Goal: Book appointment/travel/reservation

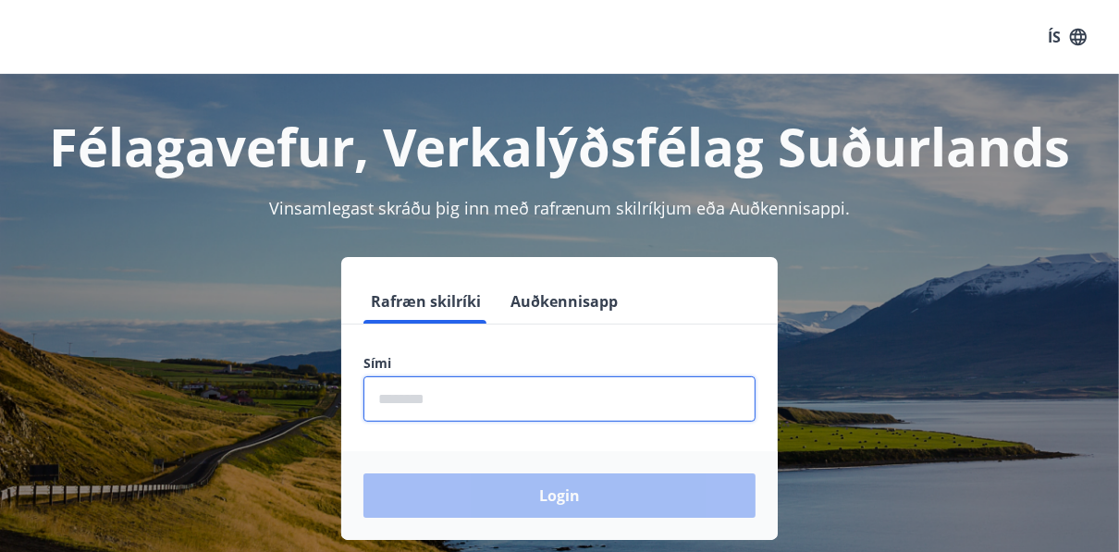
click at [460, 400] on input "phone" at bounding box center [560, 398] width 392 height 45
click at [459, 400] on input "phone" at bounding box center [560, 398] width 392 height 45
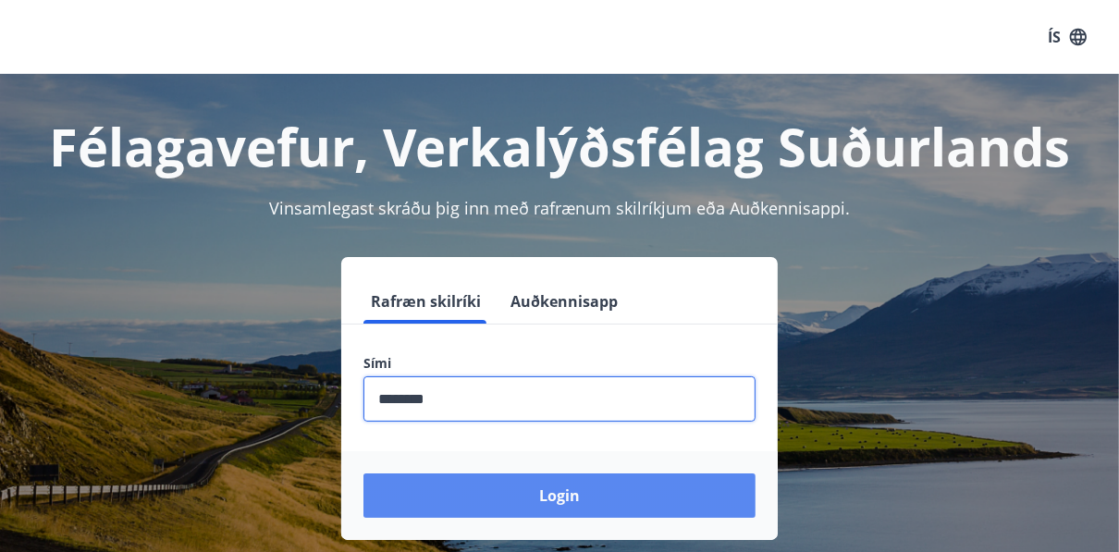
type input "********"
click at [551, 497] on button "Login" at bounding box center [560, 496] width 392 height 44
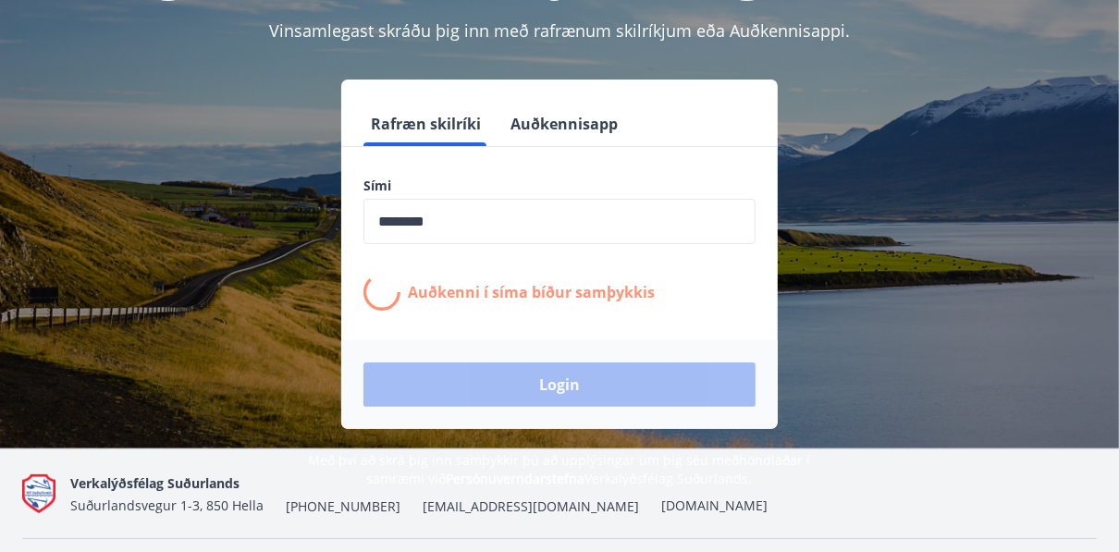
scroll to position [222, 0]
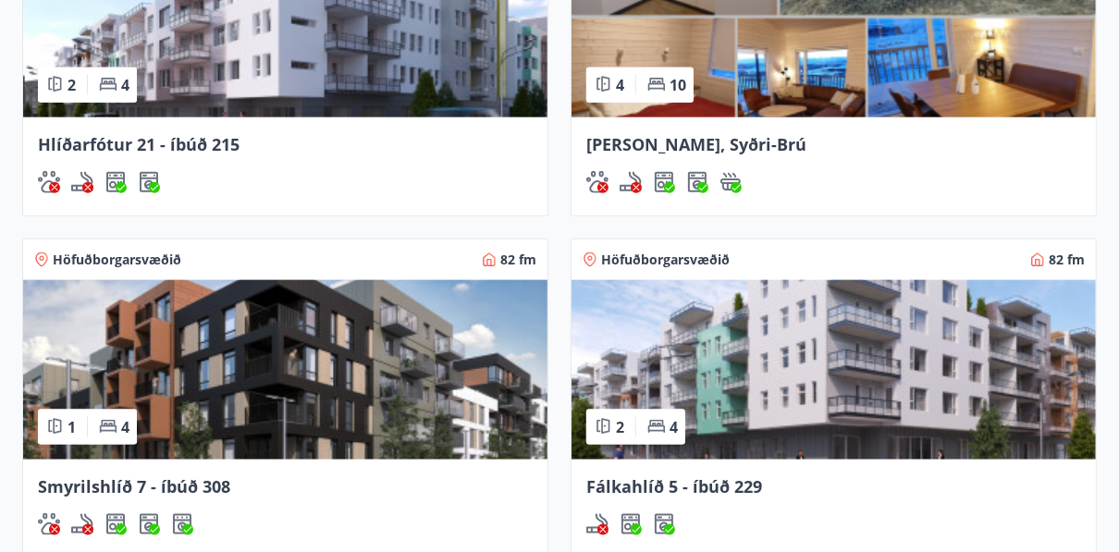
scroll to position [1702, 0]
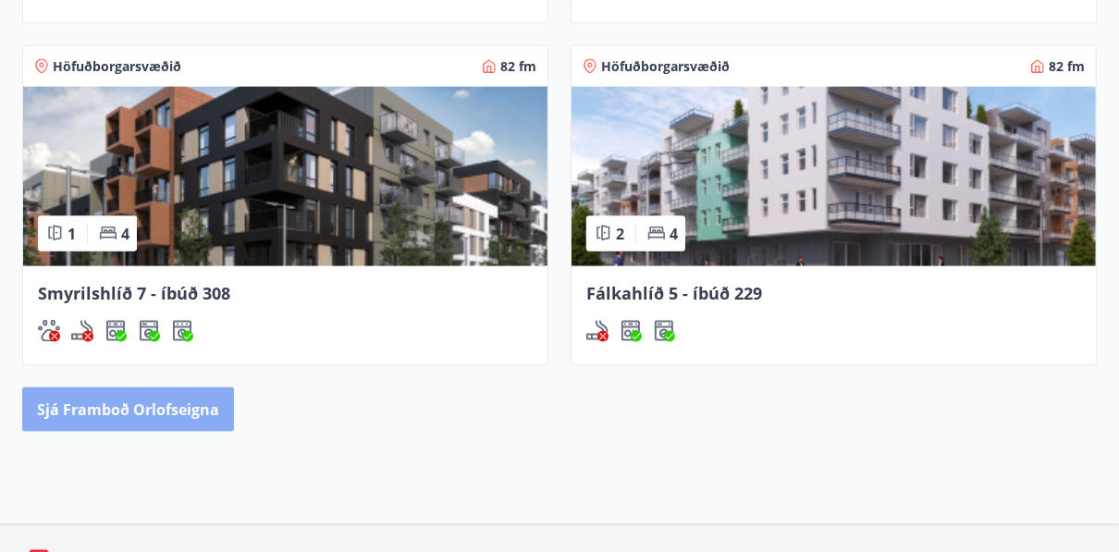
click at [176, 388] on button "Sjá framboð orlofseigna" at bounding box center [128, 410] width 212 height 44
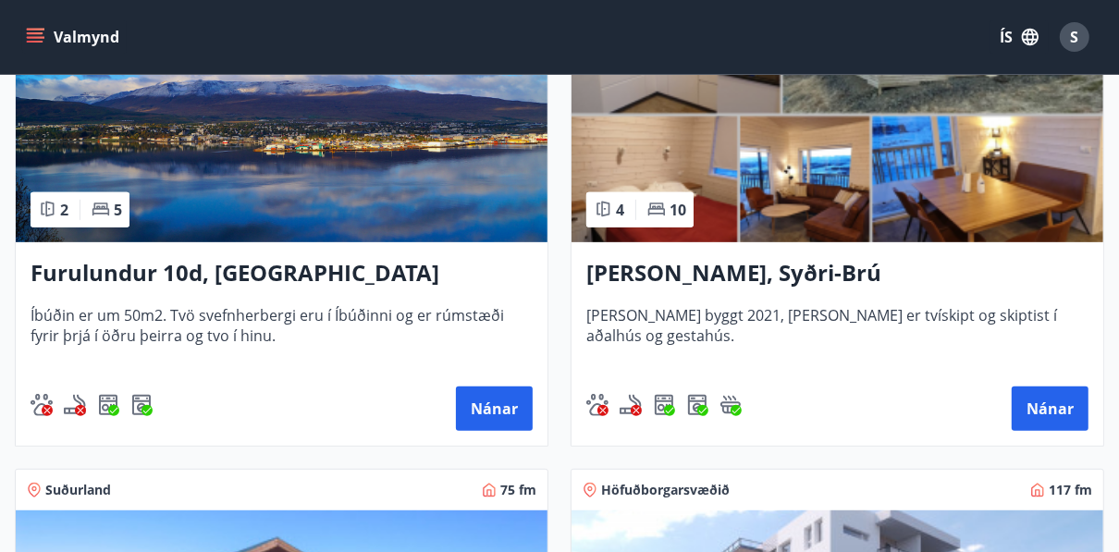
scroll to position [444, 0]
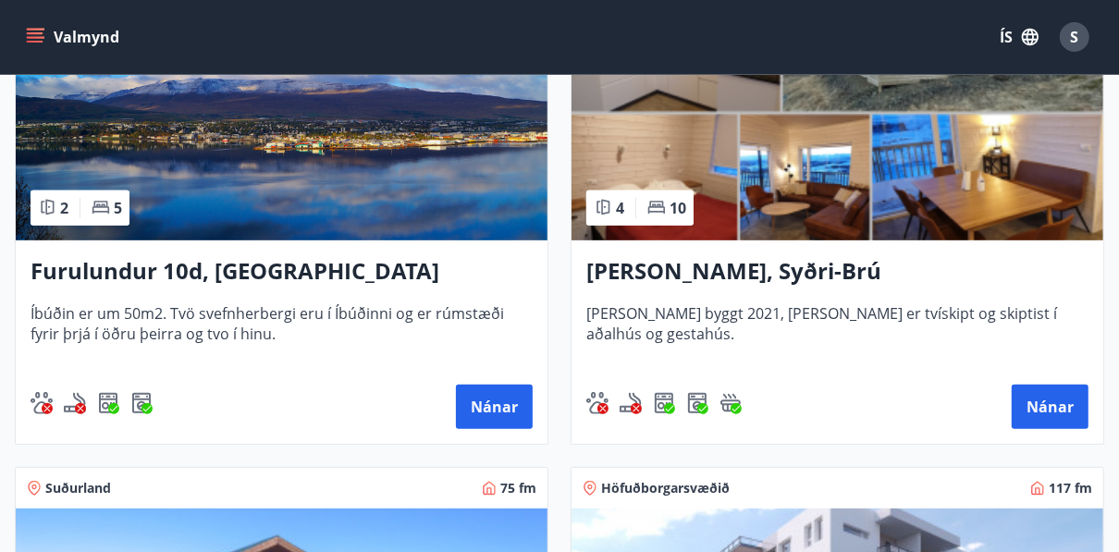
click at [280, 170] on img at bounding box center [282, 123] width 532 height 233
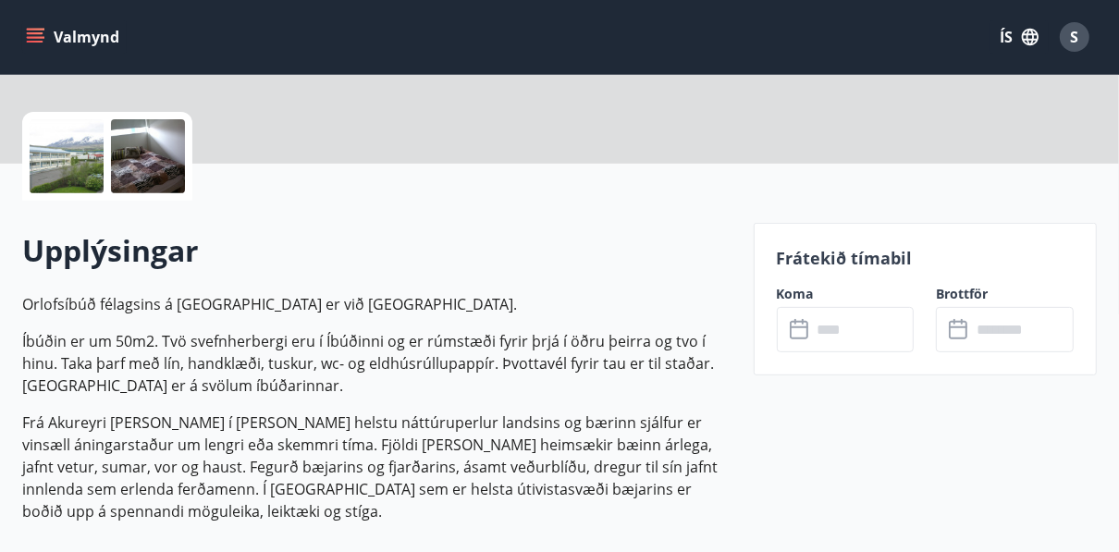
scroll to position [444, 0]
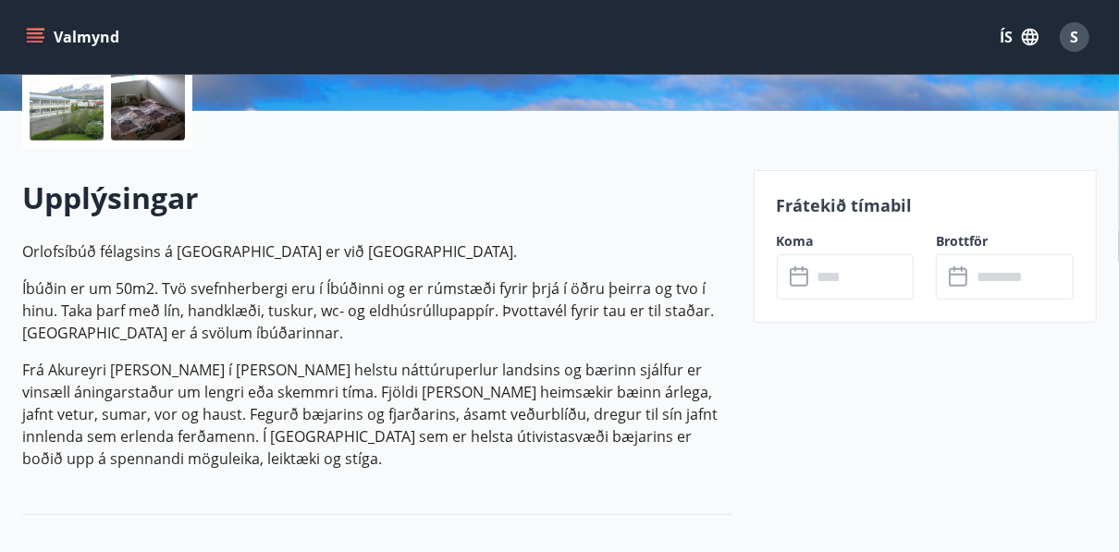
click at [799, 284] on icon at bounding box center [799, 277] width 18 height 18
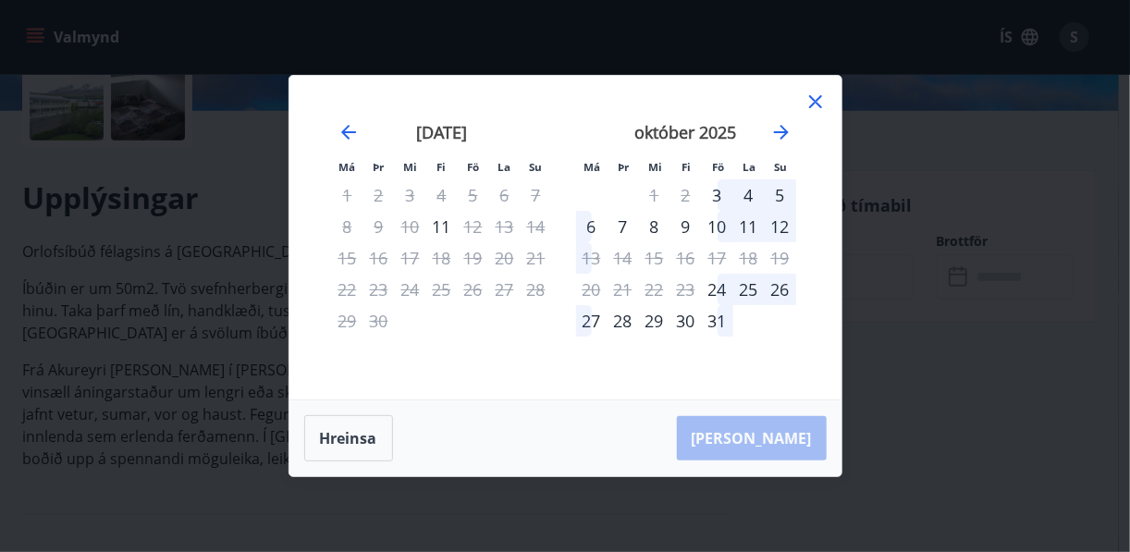
click at [749, 230] on div "11" at bounding box center [749, 226] width 31 height 31
click at [783, 226] on div "12" at bounding box center [780, 226] width 31 height 31
click at [784, 227] on div "12" at bounding box center [780, 226] width 31 height 31
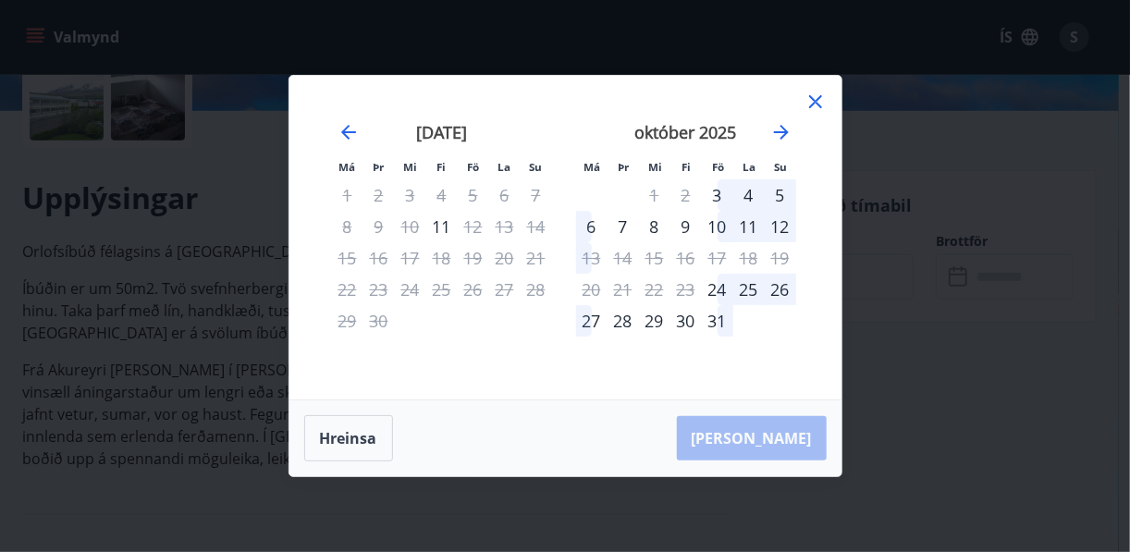
click at [777, 228] on div "12" at bounding box center [780, 226] width 31 height 31
click at [873, 302] on div "Má Þr Mi Fi Fö La Su Má Þr Mi Fi Fö La Su ágúst 2025 1 2 3 4 5 6 7 8 9 10 11 12…" at bounding box center [565, 276] width 1130 height 552
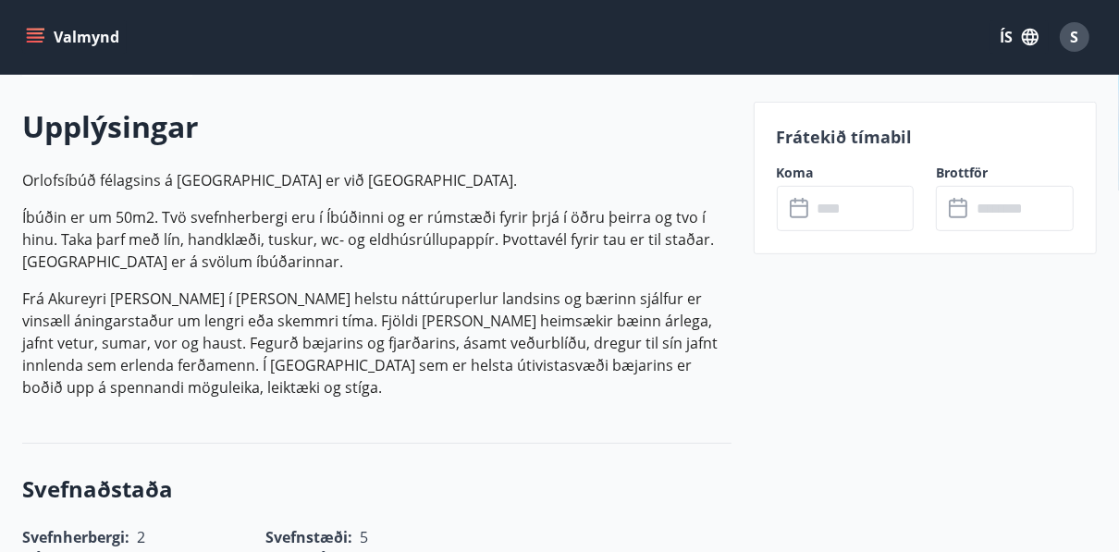
scroll to position [518, 0]
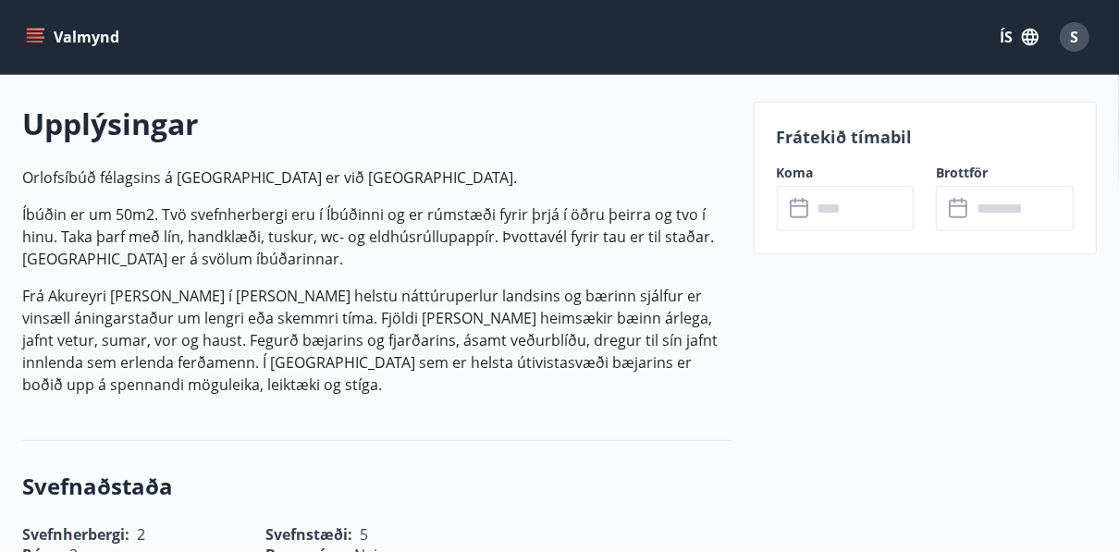
click at [817, 213] on input "text" at bounding box center [863, 208] width 103 height 45
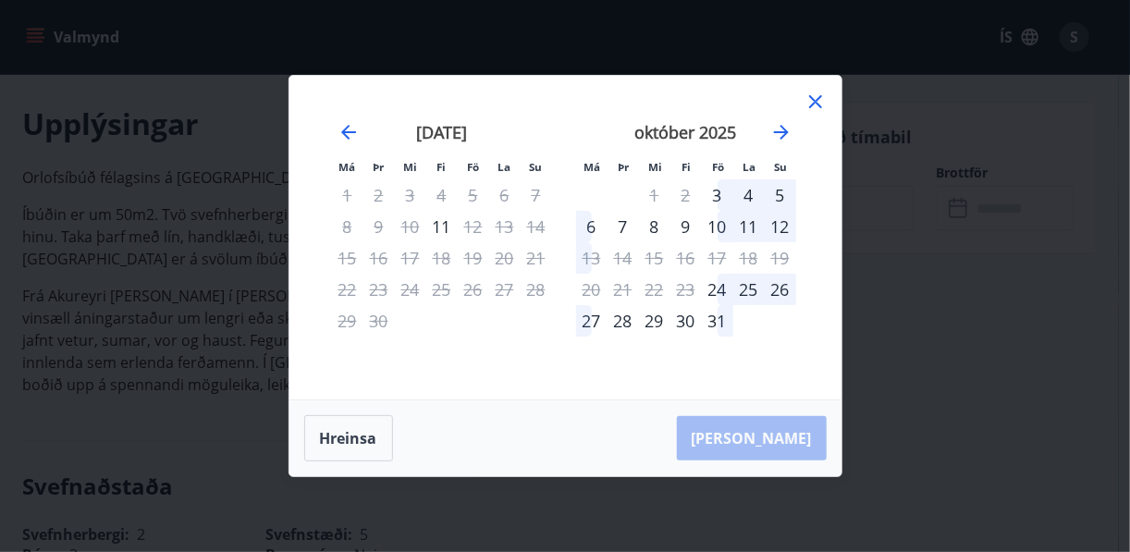
click at [781, 227] on div "12" at bounding box center [780, 226] width 31 height 31
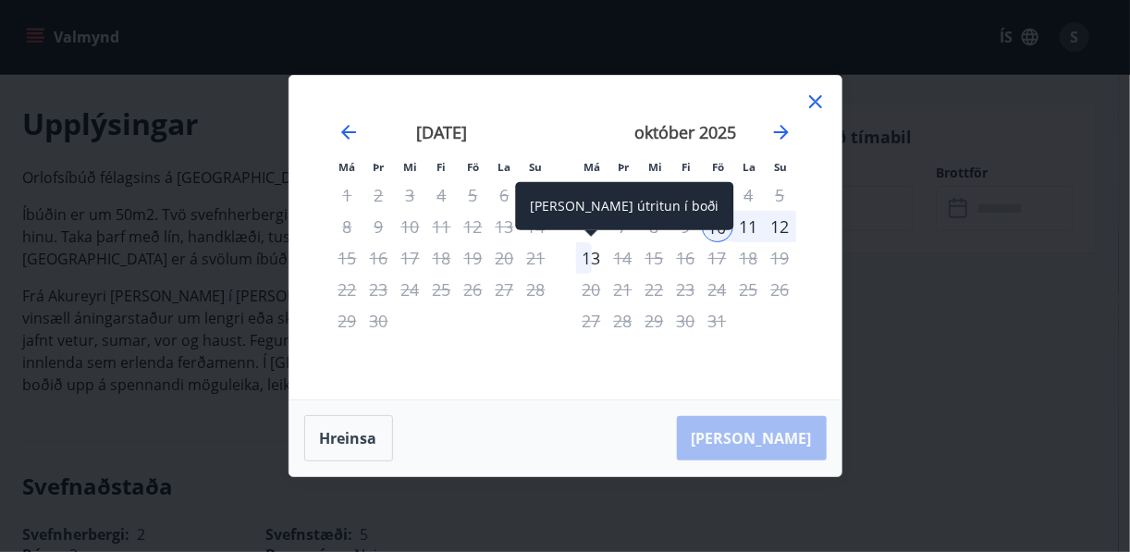
click at [595, 265] on div "13" at bounding box center [591, 257] width 31 height 31
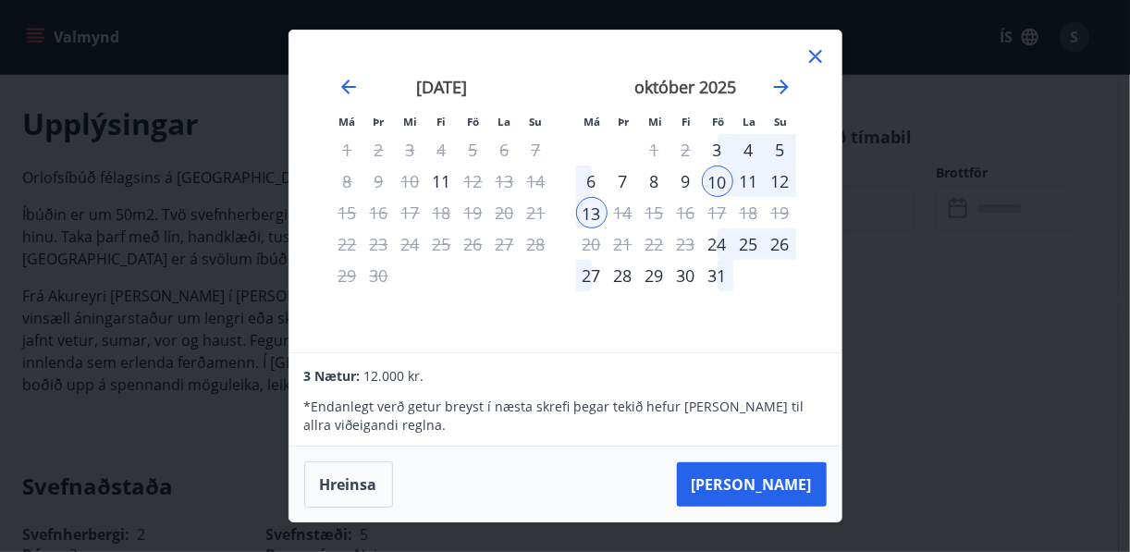
click at [780, 183] on div "12" at bounding box center [780, 181] width 31 height 31
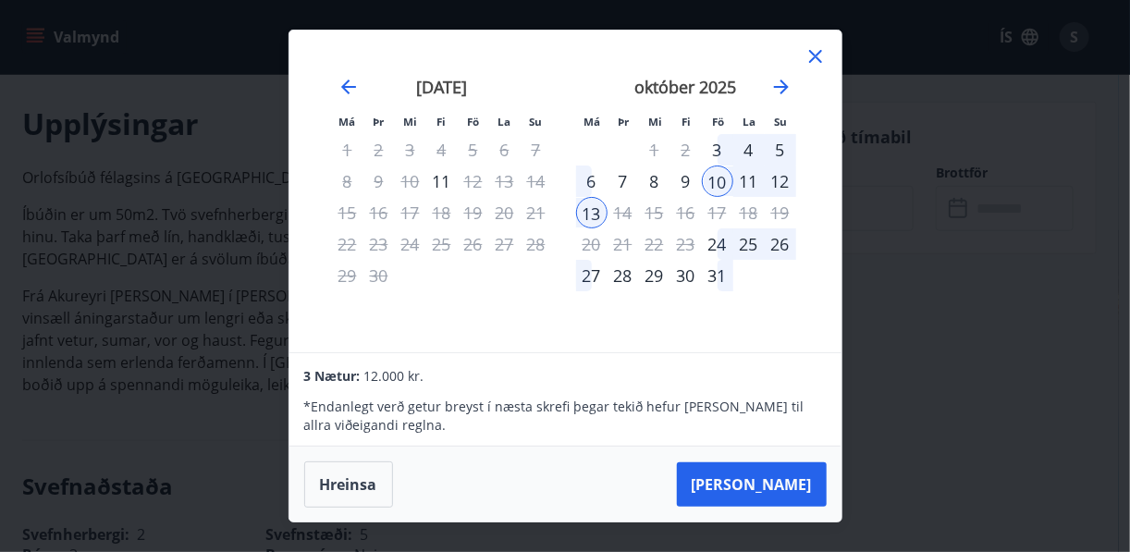
click at [780, 183] on div "12" at bounding box center [780, 181] width 31 height 31
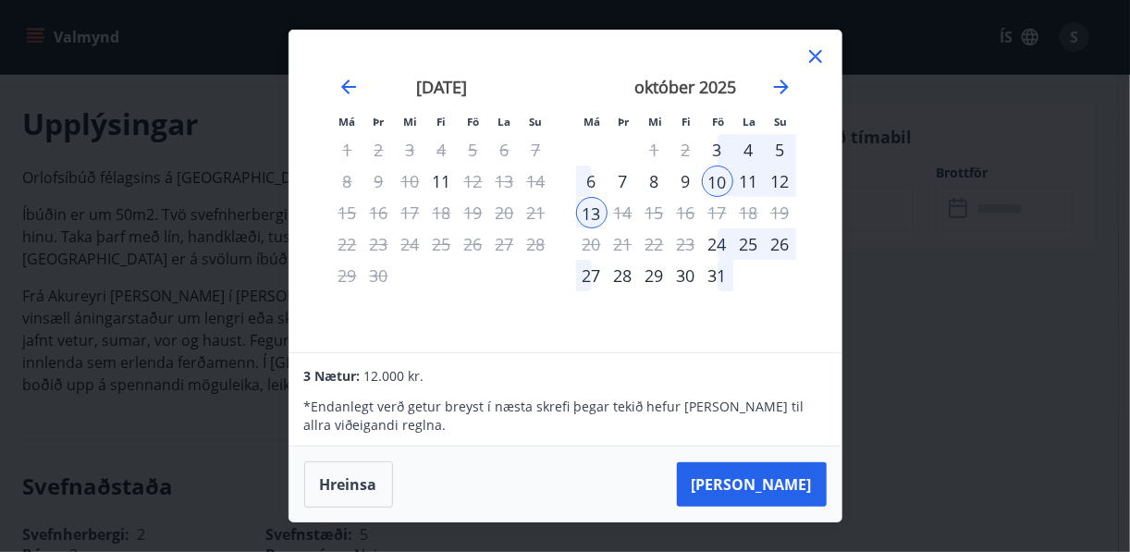
click at [780, 183] on div "12" at bounding box center [780, 181] width 31 height 31
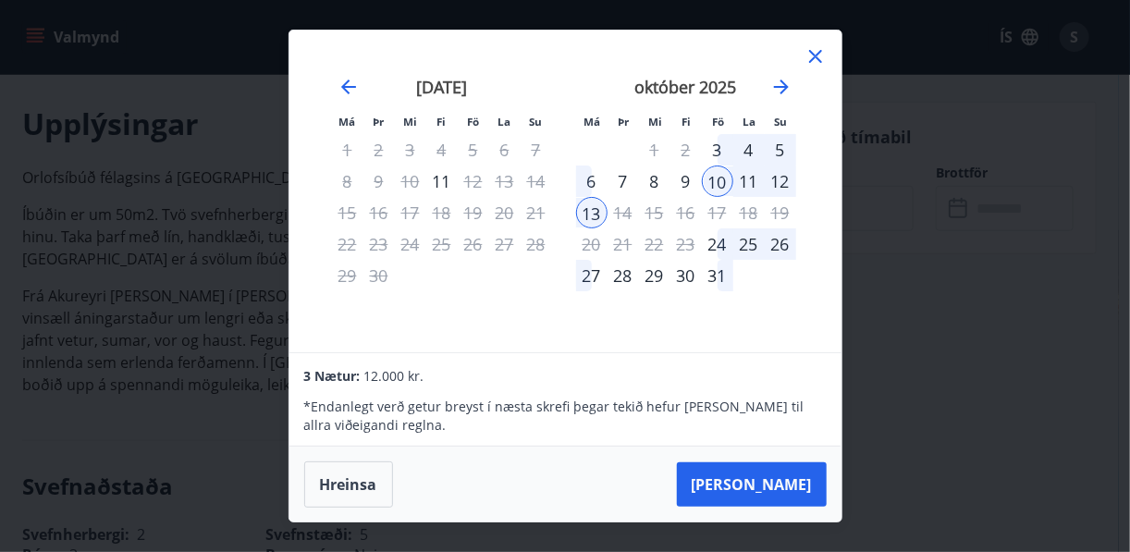
click at [187, 408] on div "Má Þr Mi Fi Fö La Su Má Þr Mi Fi Fö La Su ágúst 2025 1 2 3 4 5 6 7 8 9 10 11 12…" at bounding box center [565, 276] width 1130 height 552
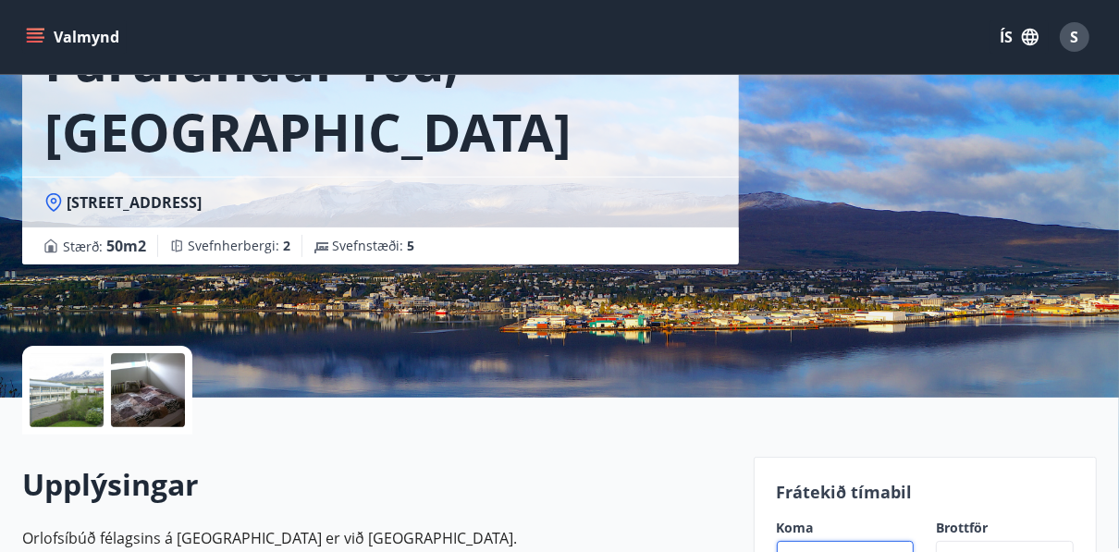
scroll to position [296, 0]
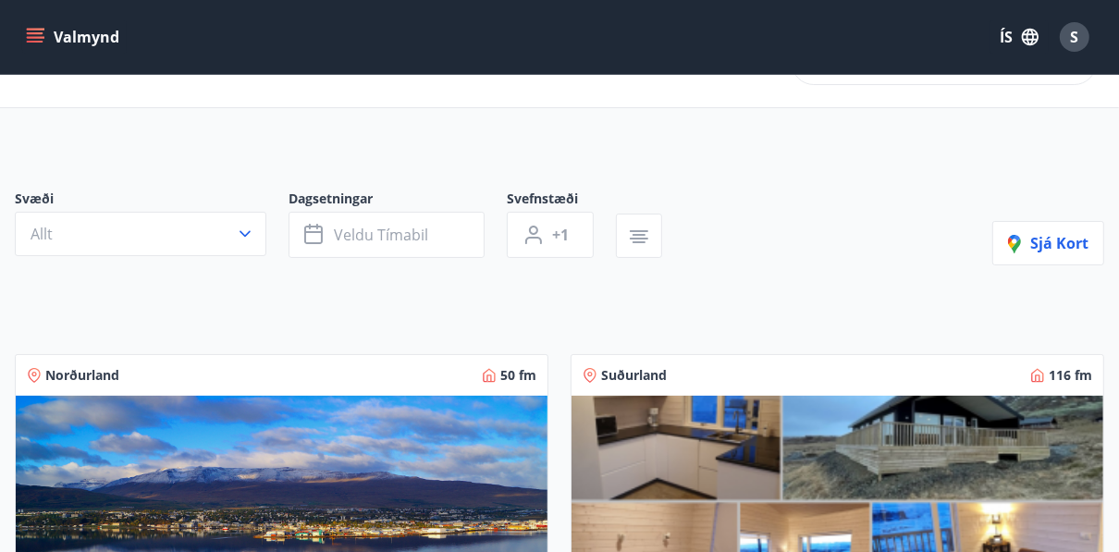
scroll to position [222, 0]
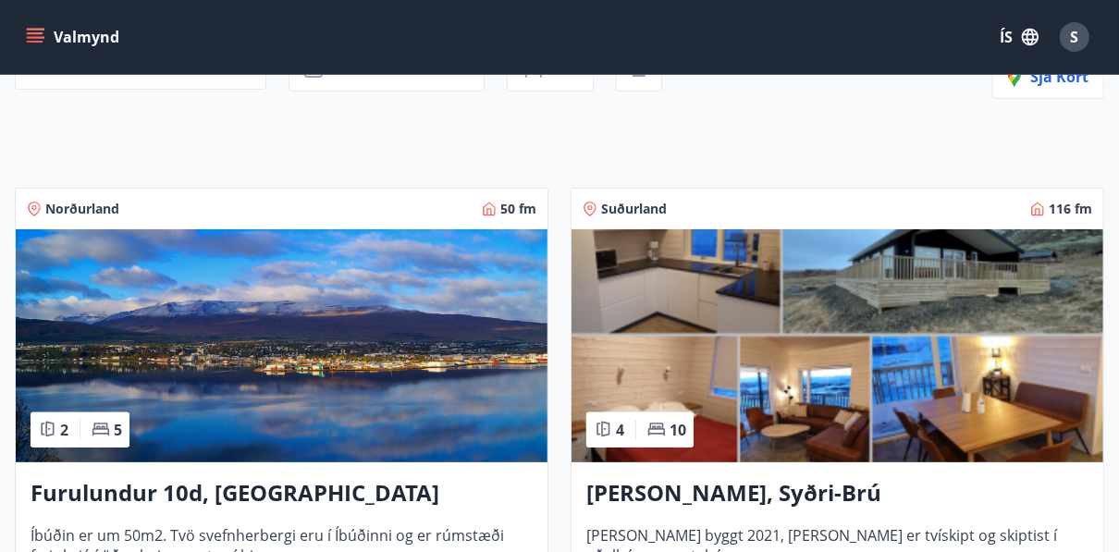
click at [203, 393] on img at bounding box center [282, 345] width 532 height 233
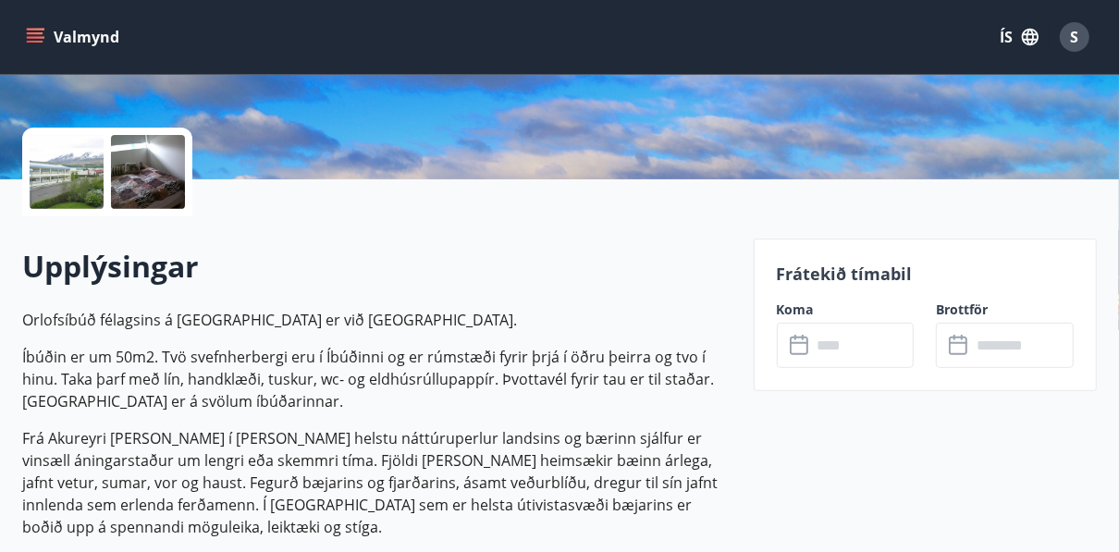
scroll to position [444, 0]
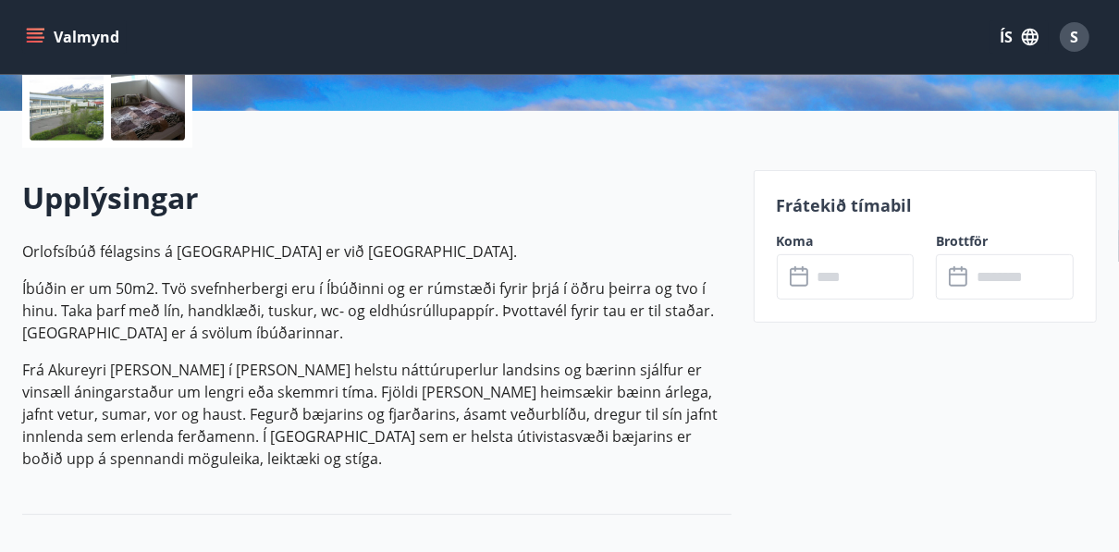
click at [799, 280] on icon at bounding box center [801, 277] width 22 height 22
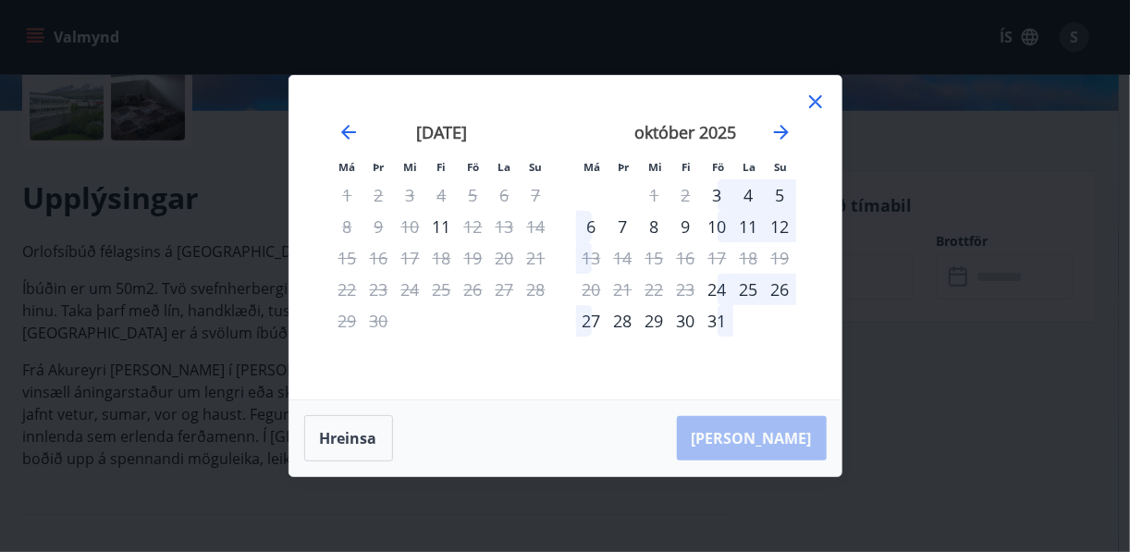
click at [718, 230] on div "10" at bounding box center [717, 226] width 31 height 31
click at [778, 228] on div "12" at bounding box center [780, 226] width 31 height 31
click at [779, 228] on div "12" at bounding box center [780, 226] width 31 height 31
click at [717, 226] on div "10" at bounding box center [717, 226] width 31 height 31
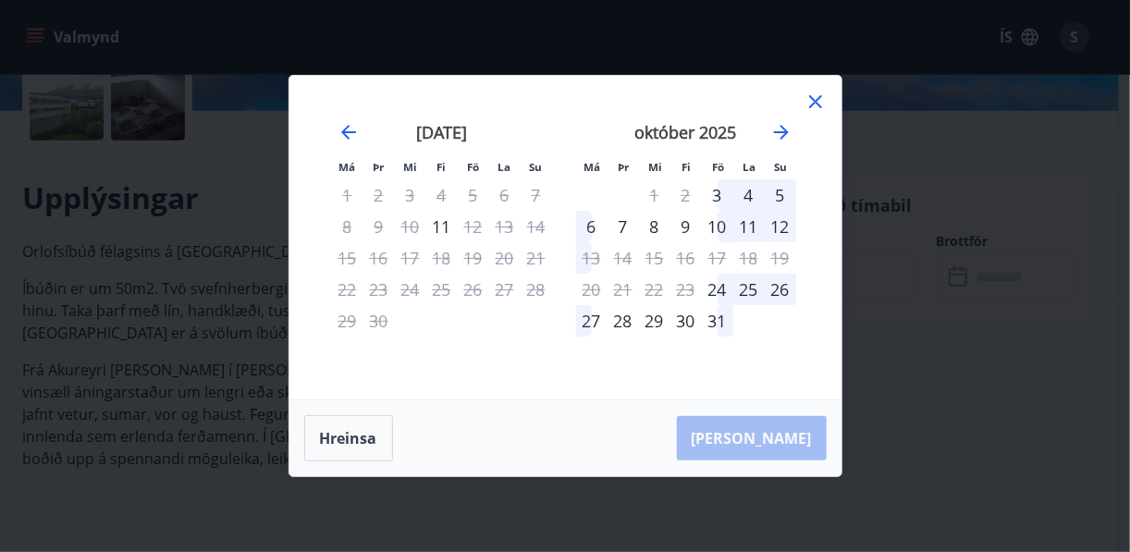
click at [717, 226] on div "10" at bounding box center [717, 226] width 31 height 31
drag, startPoint x: 935, startPoint y: 389, endPoint x: 753, endPoint y: 262, distance: 222.5
click at [936, 387] on div "Má Þr Mi Fi Fö La Su Má Þr Mi Fi Fö La Su ágúst 2025 1 2 3 4 5 6 7 8 9 10 11 12…" at bounding box center [565, 276] width 1130 height 552
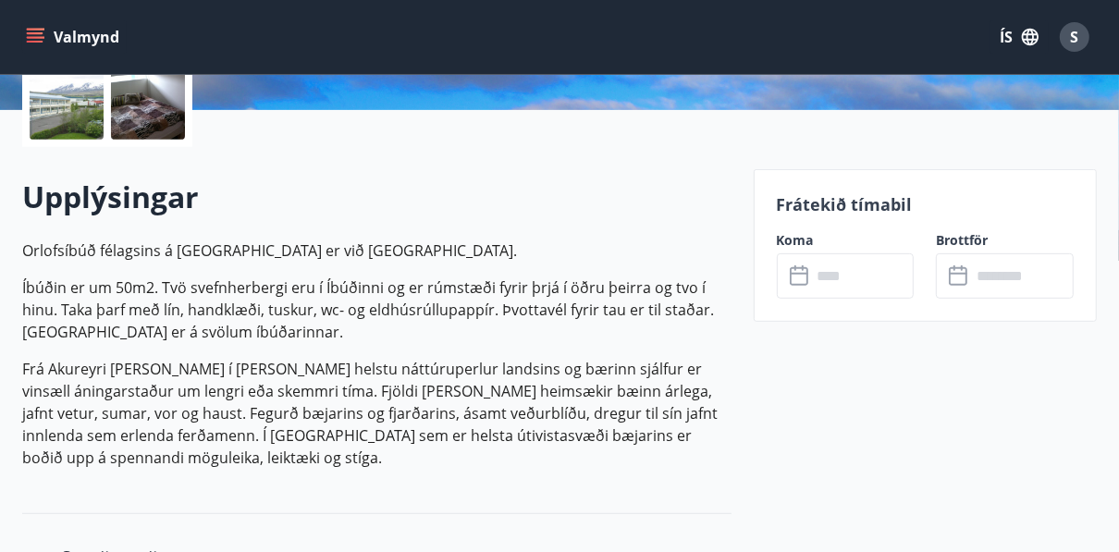
scroll to position [518, 0]
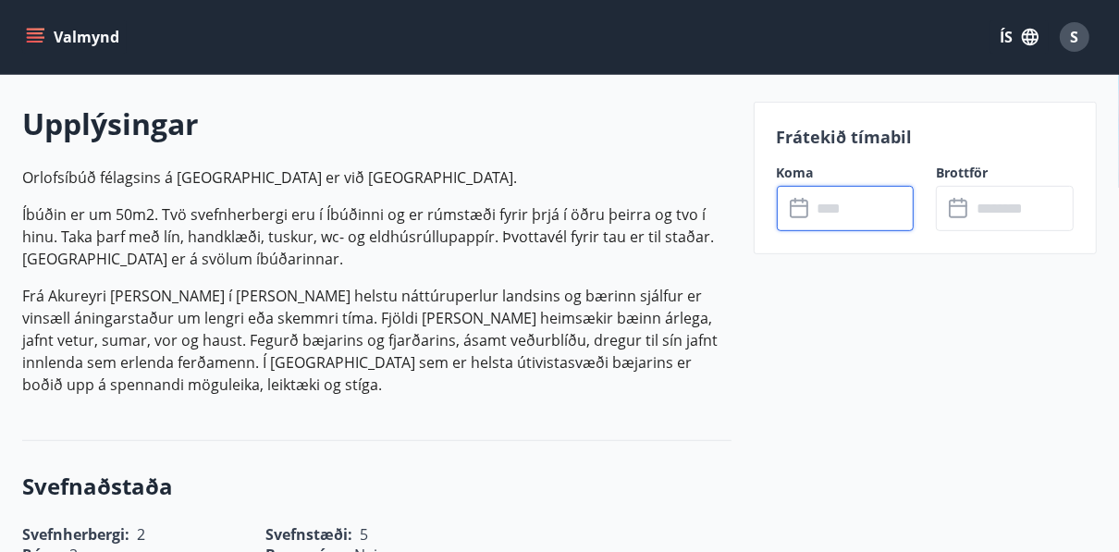
click at [832, 210] on input "text" at bounding box center [863, 208] width 103 height 45
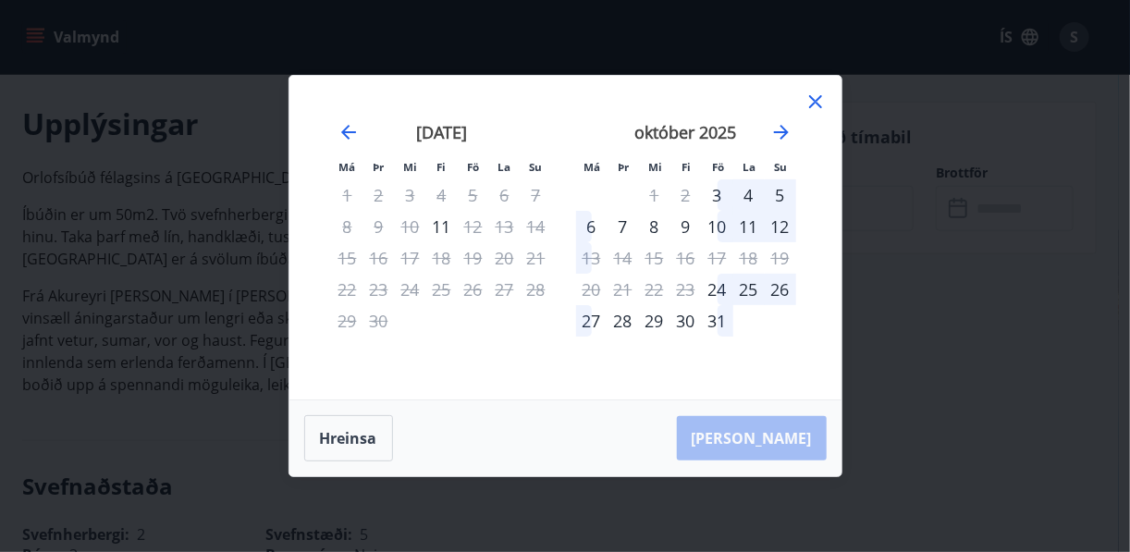
click at [718, 229] on div "10" at bounding box center [717, 226] width 31 height 31
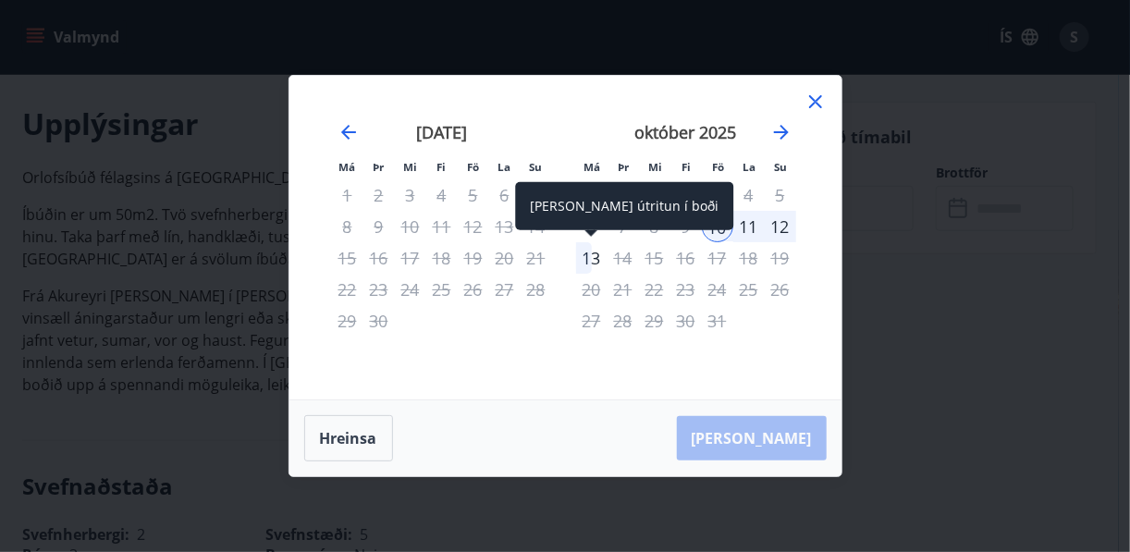
click at [592, 262] on div "13" at bounding box center [591, 257] width 31 height 31
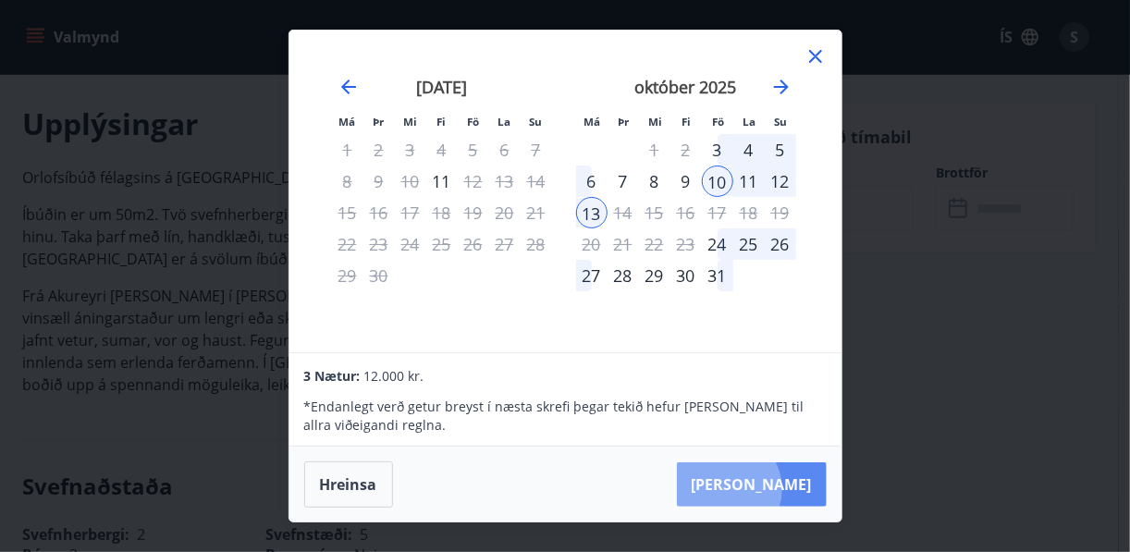
click at [784, 489] on button "Taka Frá" at bounding box center [752, 484] width 150 height 44
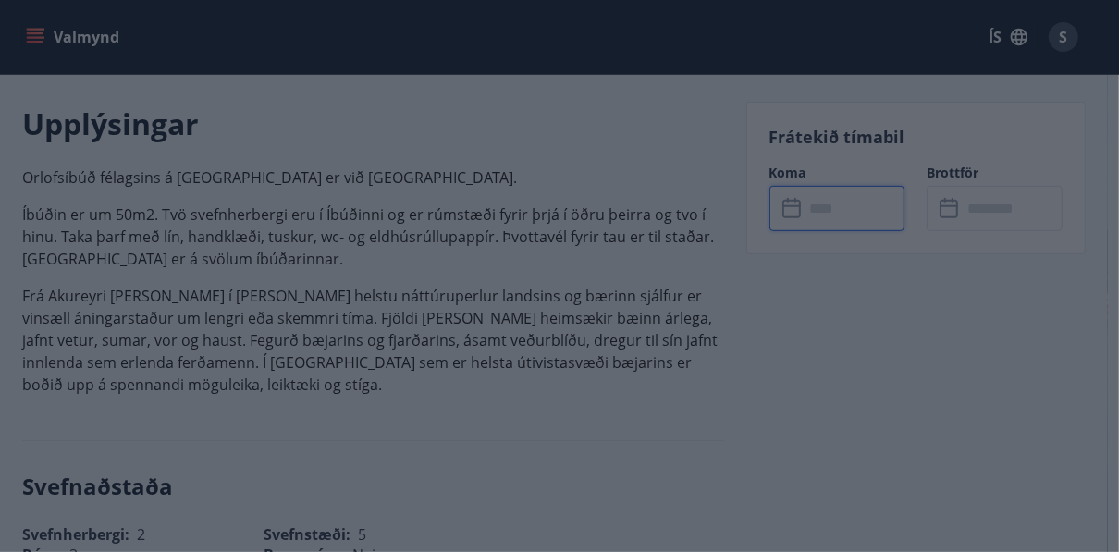
type input "******"
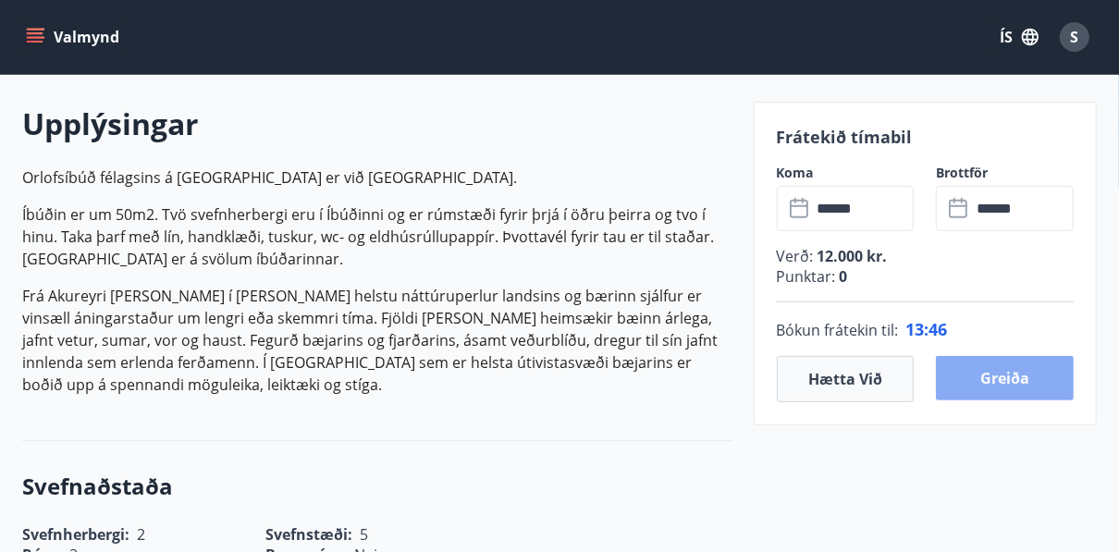
click at [994, 381] on button "Greiða" at bounding box center [1005, 378] width 138 height 44
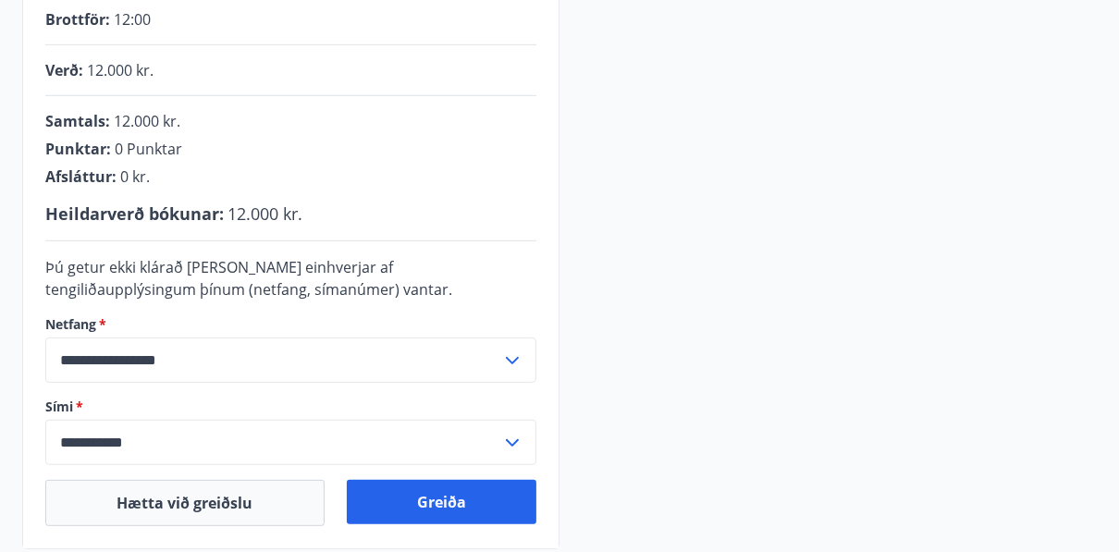
scroll to position [518, 0]
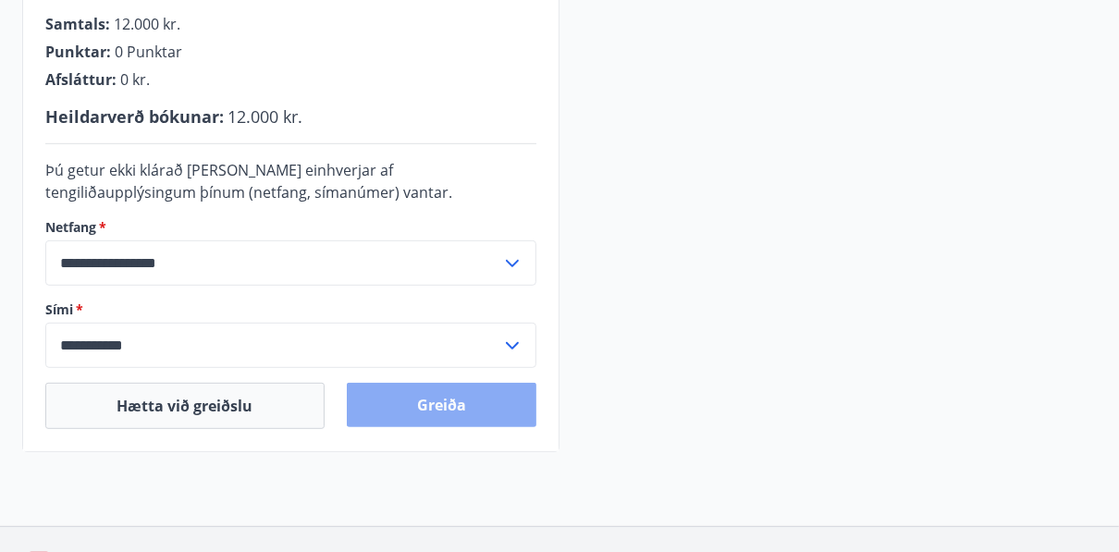
click at [430, 399] on button "Greiða" at bounding box center [442, 405] width 191 height 44
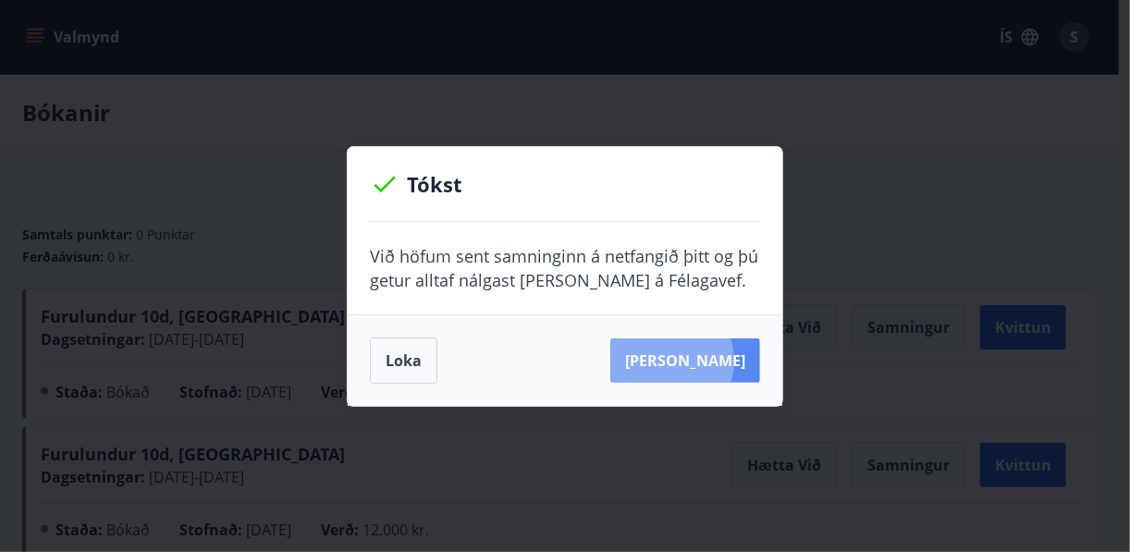
click at [689, 361] on button "Sjá samning" at bounding box center [685, 361] width 150 height 44
click at [673, 360] on button "Sjá samning" at bounding box center [685, 361] width 150 height 44
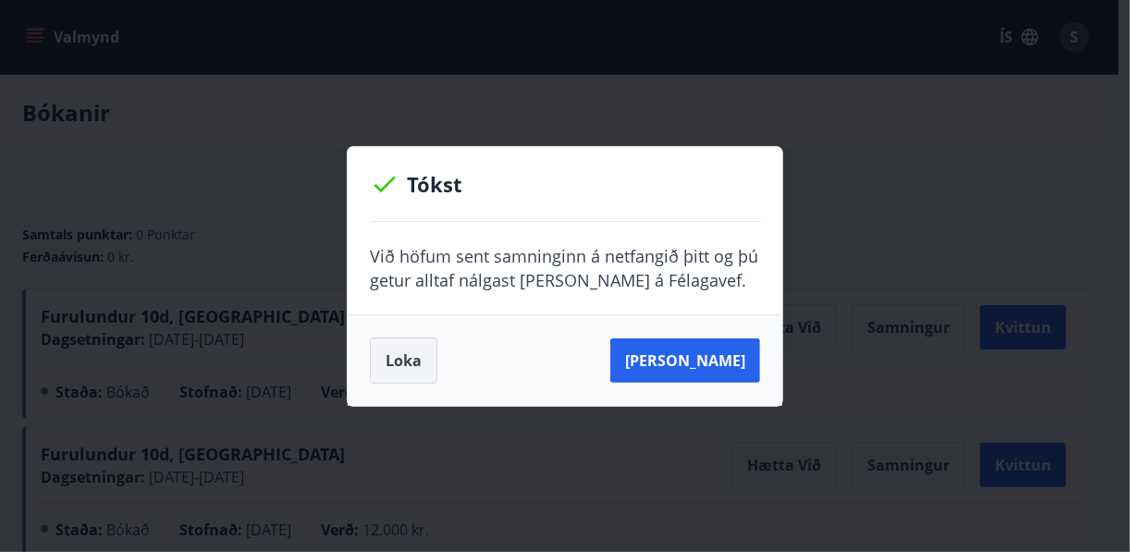
click at [393, 361] on button "Loka" at bounding box center [404, 361] width 68 height 46
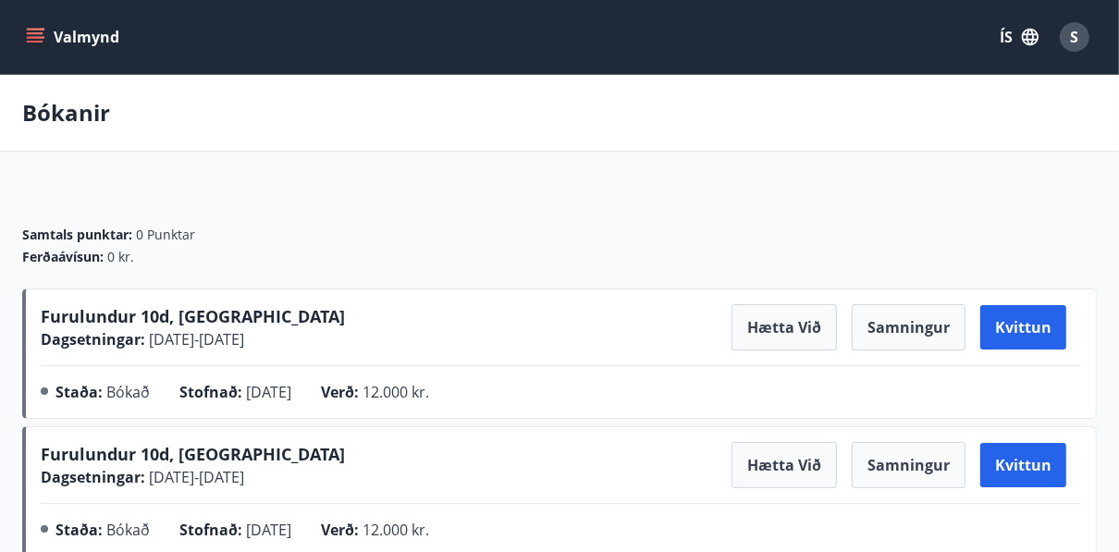
scroll to position [222, 0]
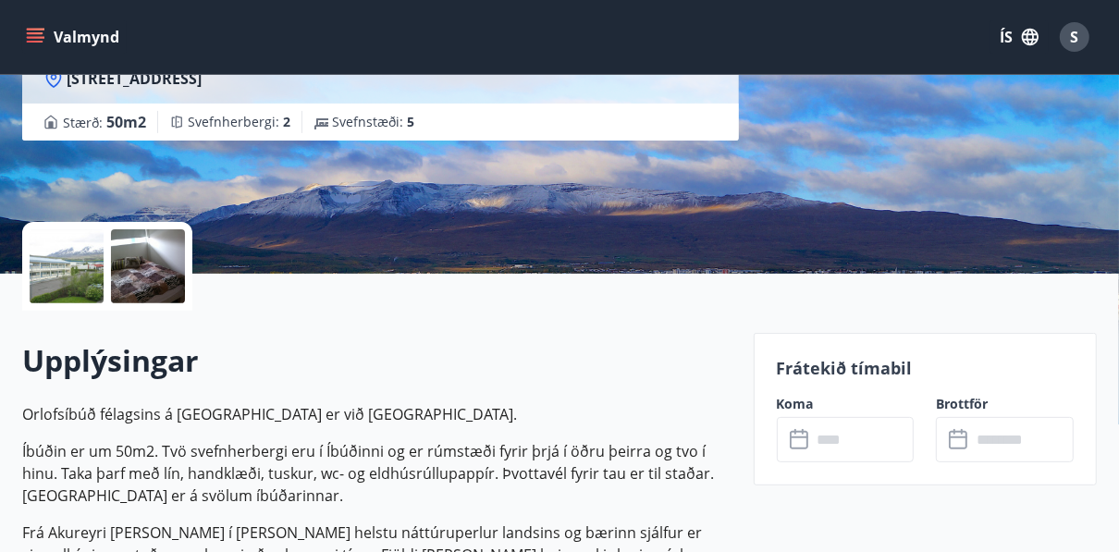
scroll to position [296, 0]
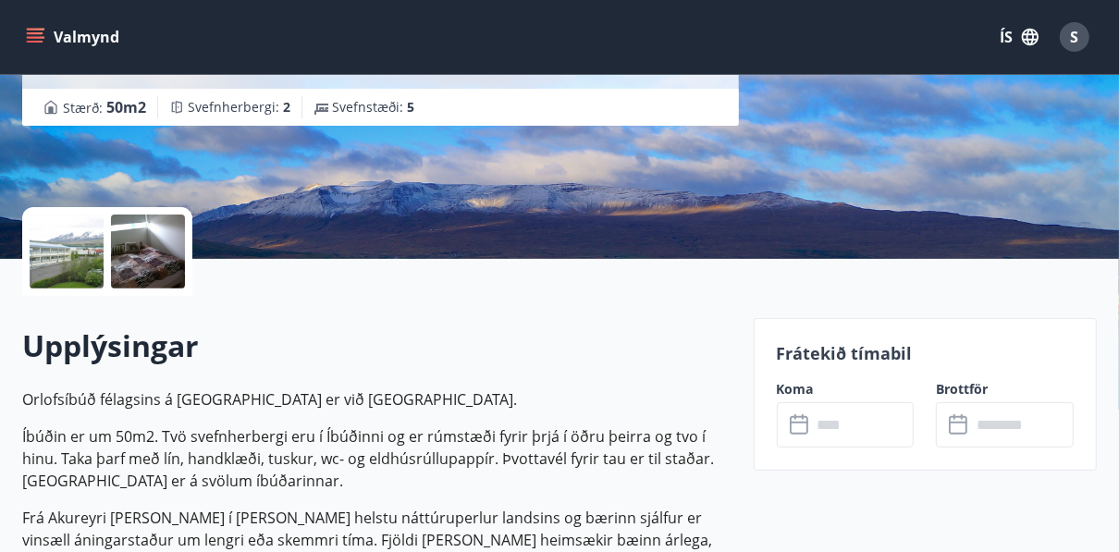
click at [804, 433] on icon at bounding box center [799, 425] width 18 height 18
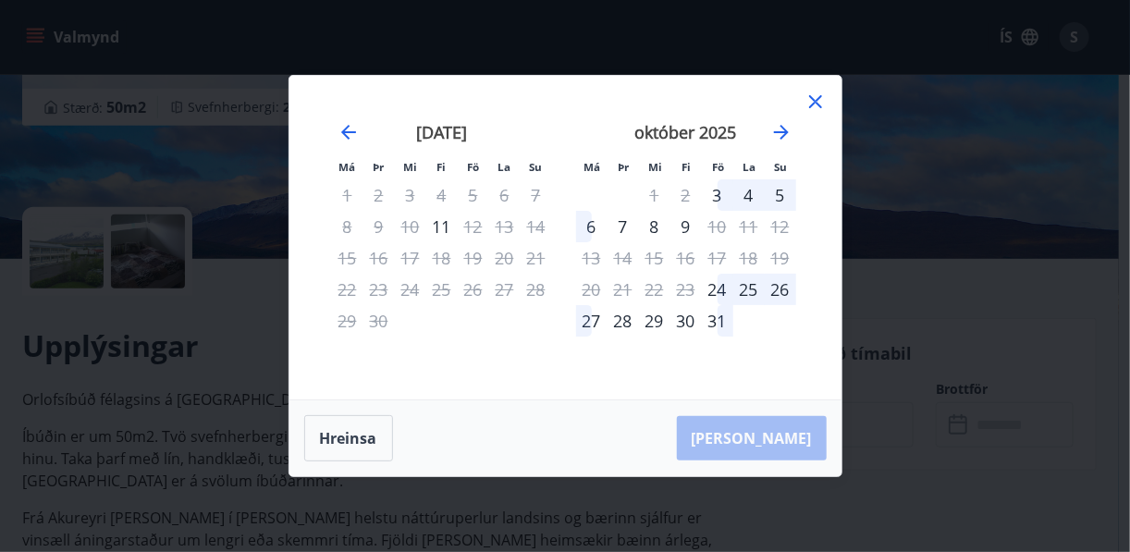
click at [347, 260] on div "15" at bounding box center [347, 257] width 31 height 31
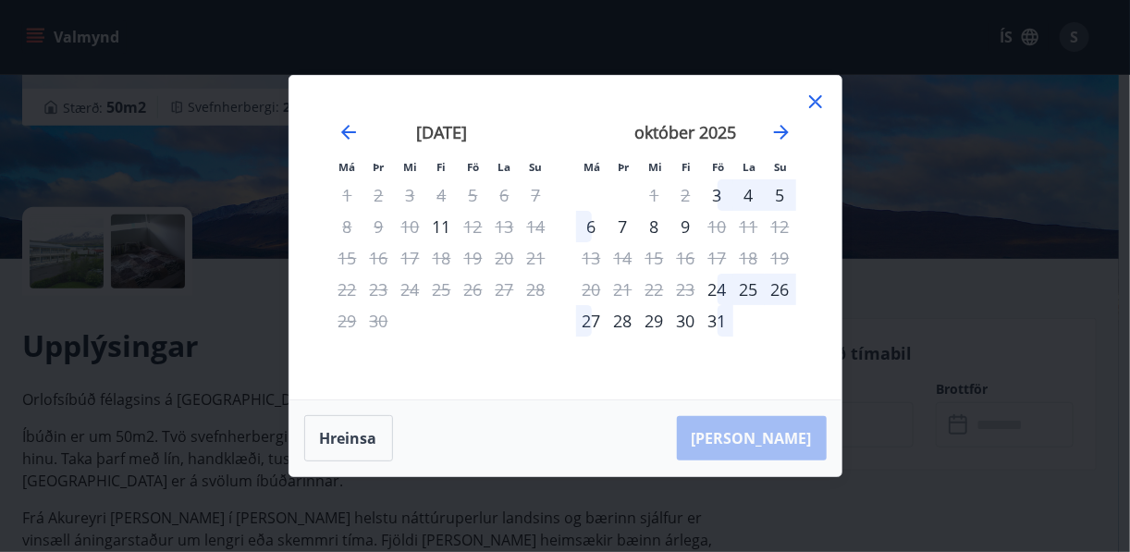
click at [816, 105] on icon at bounding box center [816, 102] width 22 height 22
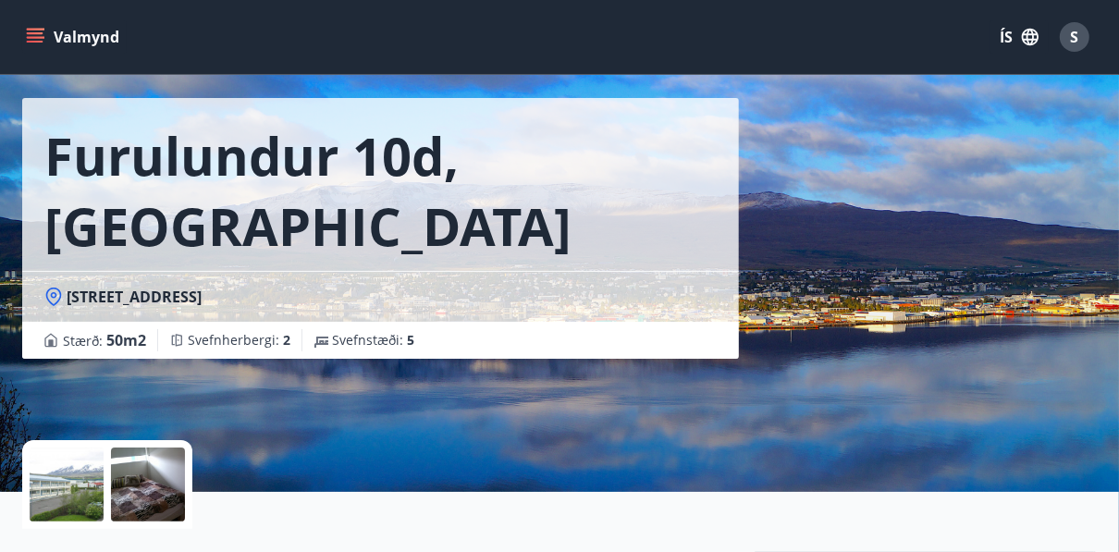
scroll to position [0, 0]
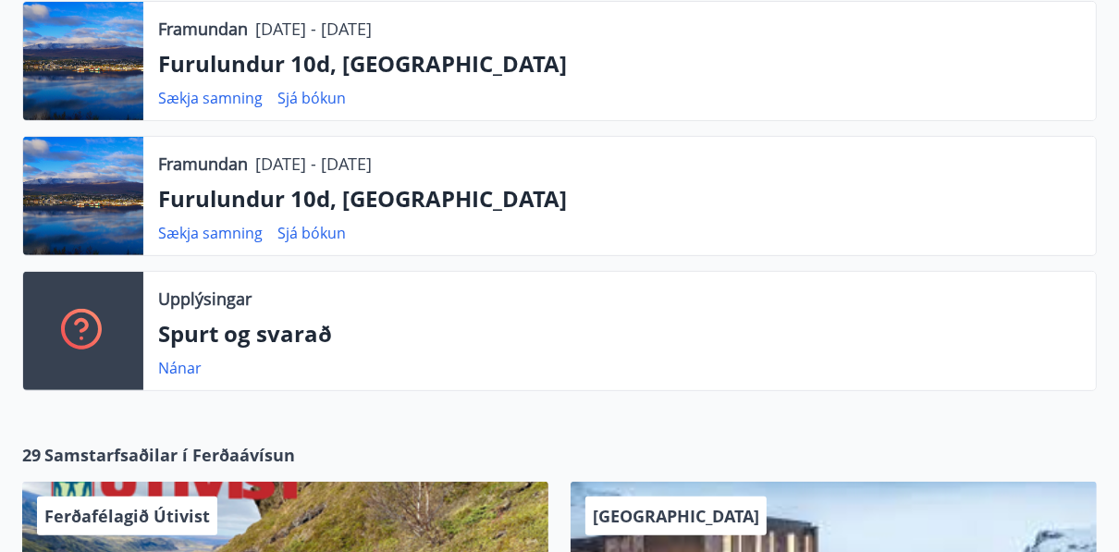
scroll to position [370, 0]
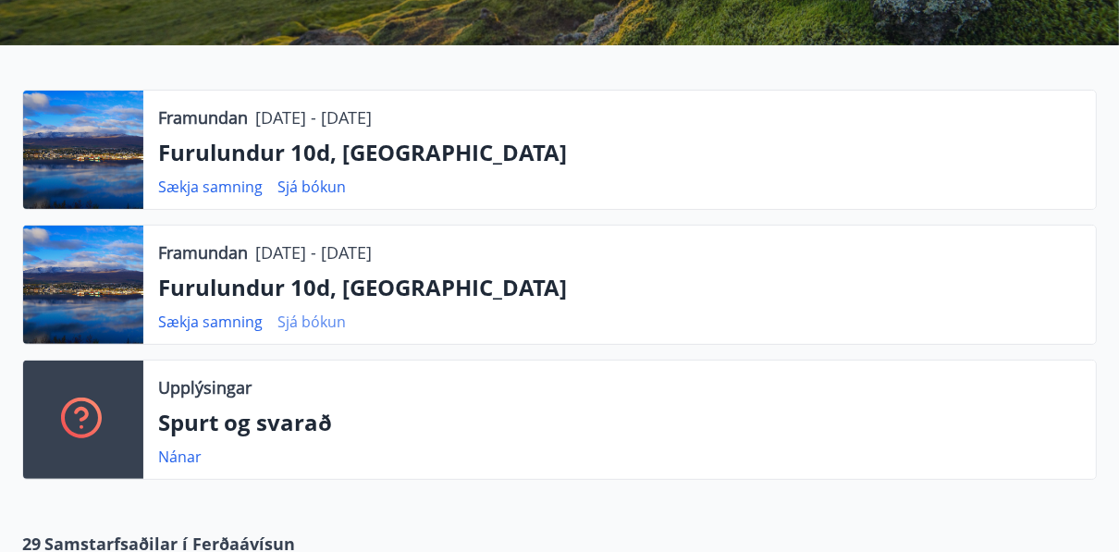
click at [315, 312] on link "Sjá bókun" at bounding box center [311, 322] width 68 height 20
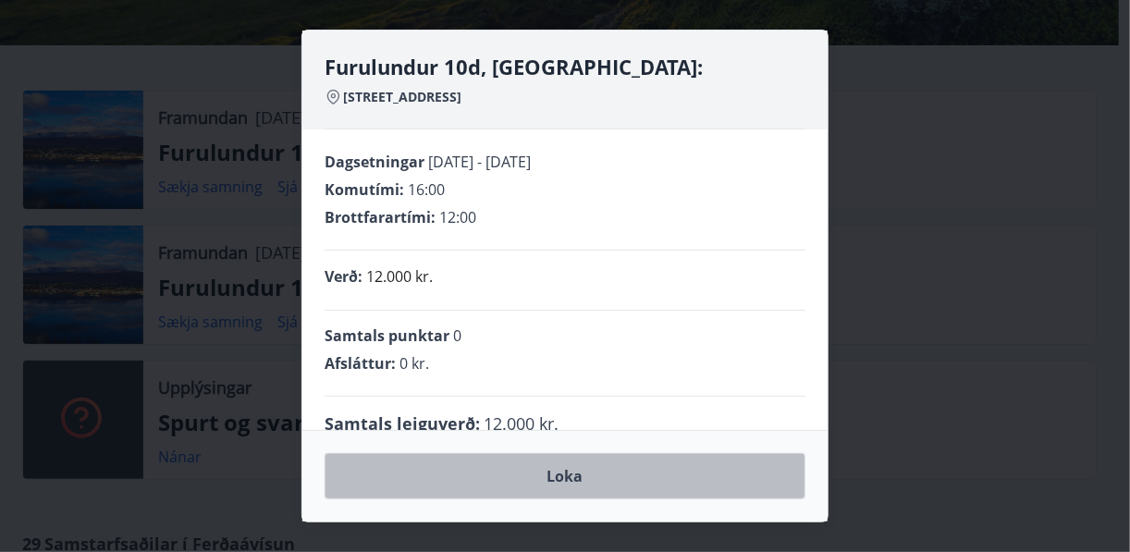
click at [558, 475] on button "Loka" at bounding box center [565, 476] width 481 height 46
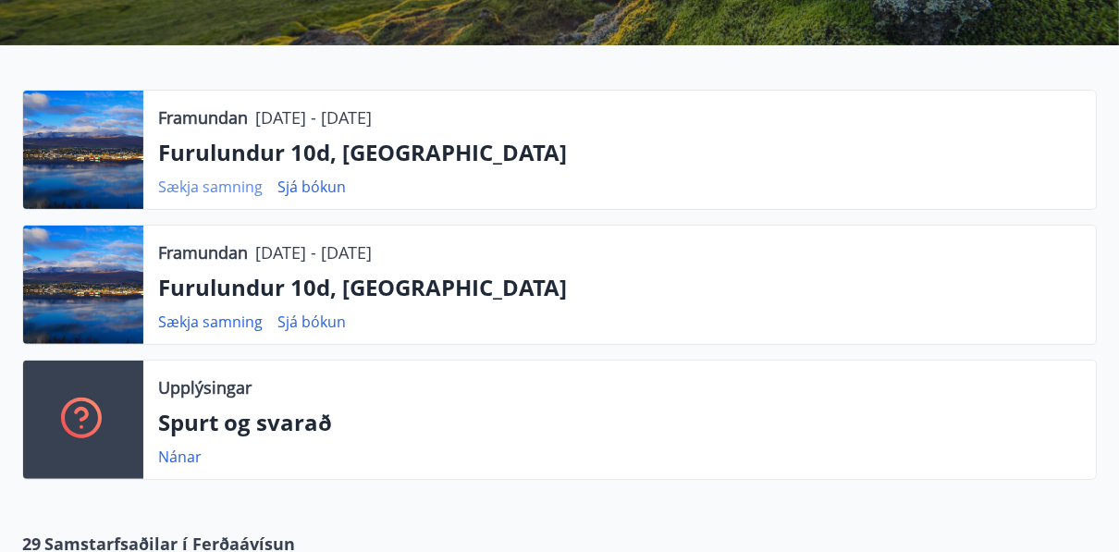
click at [197, 177] on link "Sækja samning" at bounding box center [210, 187] width 105 height 20
click at [194, 312] on link "Sækja samning" at bounding box center [210, 322] width 105 height 20
click at [203, 312] on link "Sækja samning" at bounding box center [210, 322] width 105 height 20
